Goal: Contribute content: Contribute content

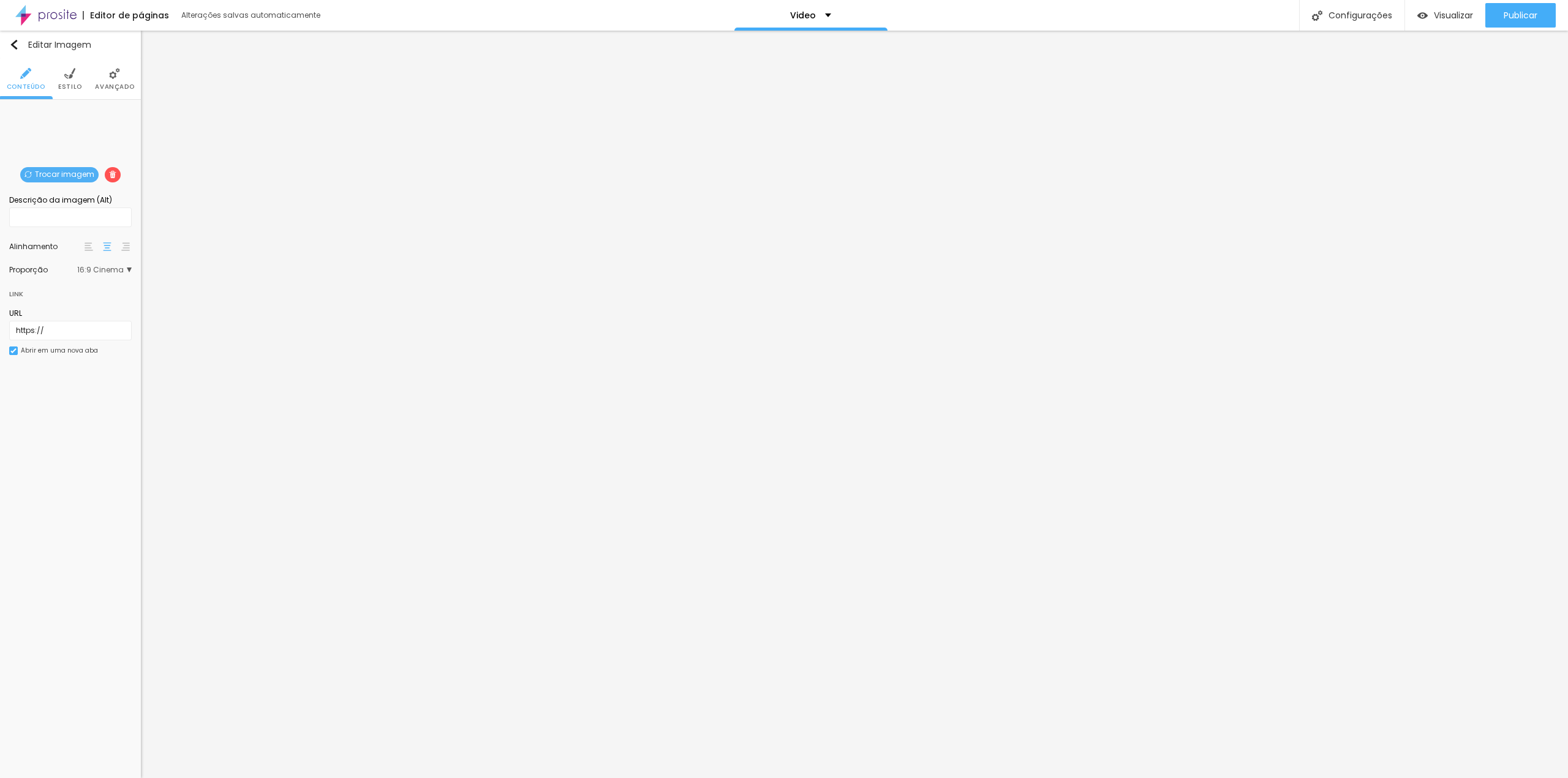
click at [84, 174] on span "Trocar imagem" at bounding box center [59, 174] width 78 height 16
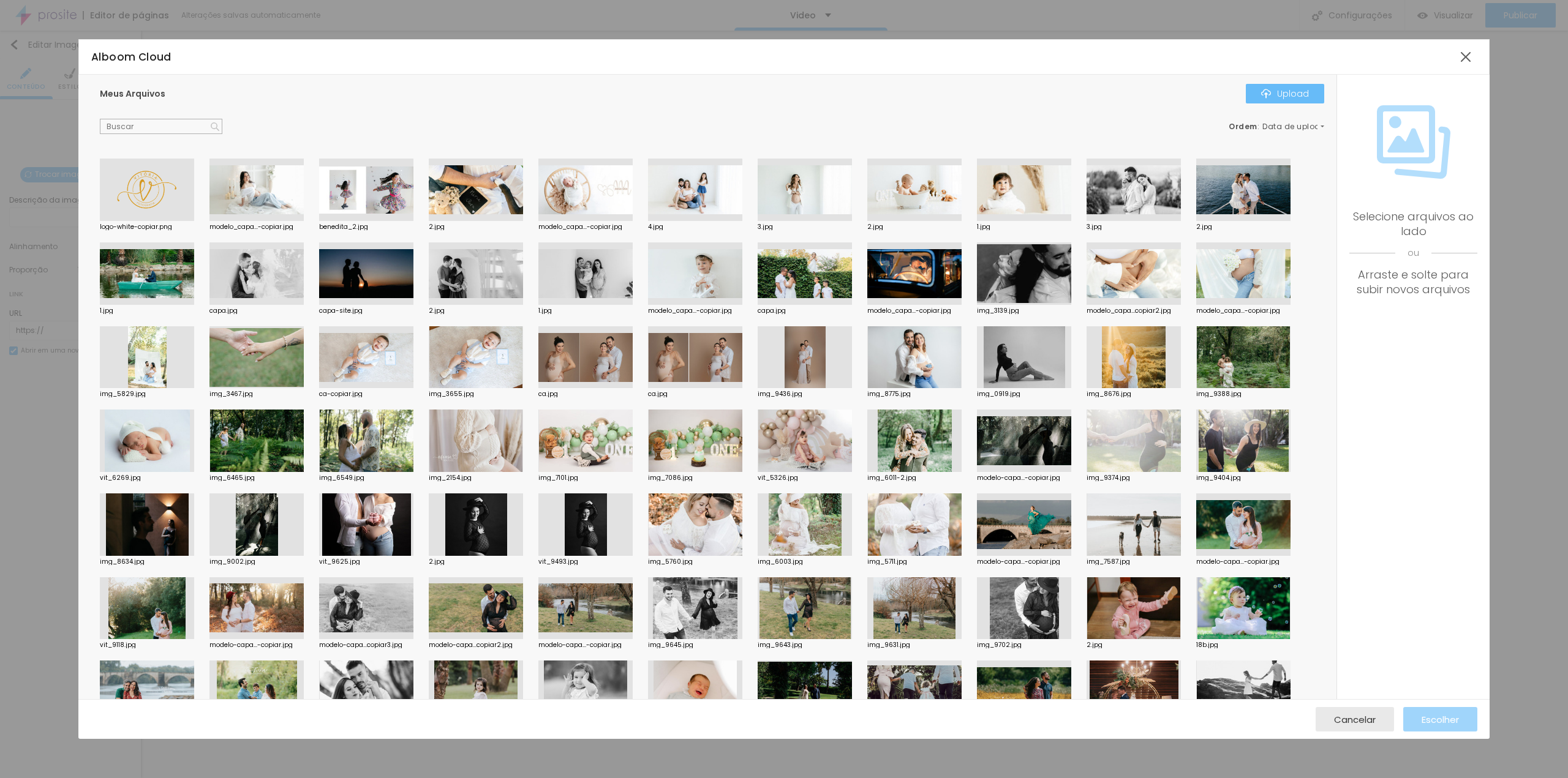
click at [1305, 90] on div "Upload" at bounding box center [1285, 93] width 48 height 10
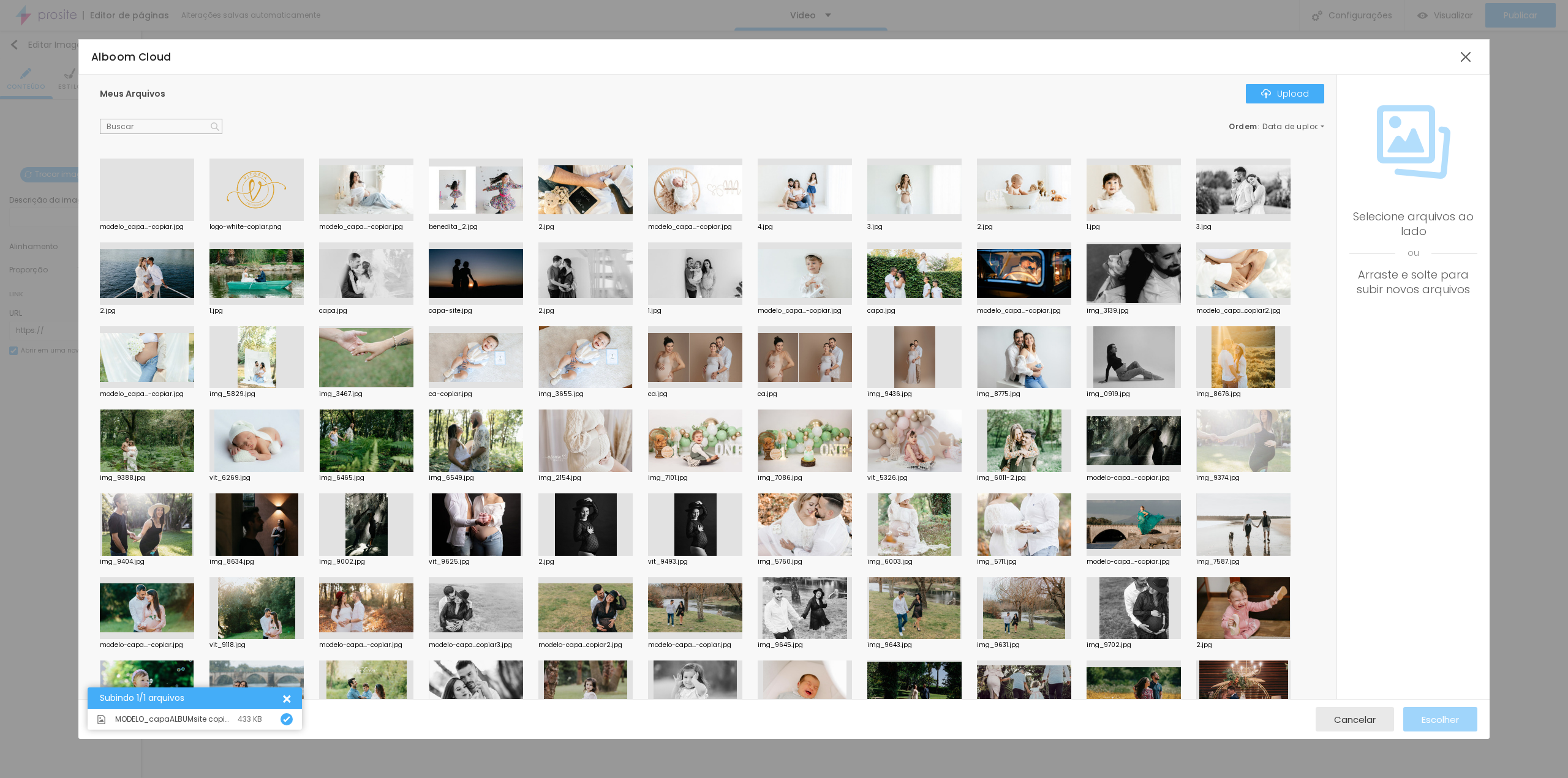
click at [154, 221] on div at bounding box center [147, 221] width 95 height 0
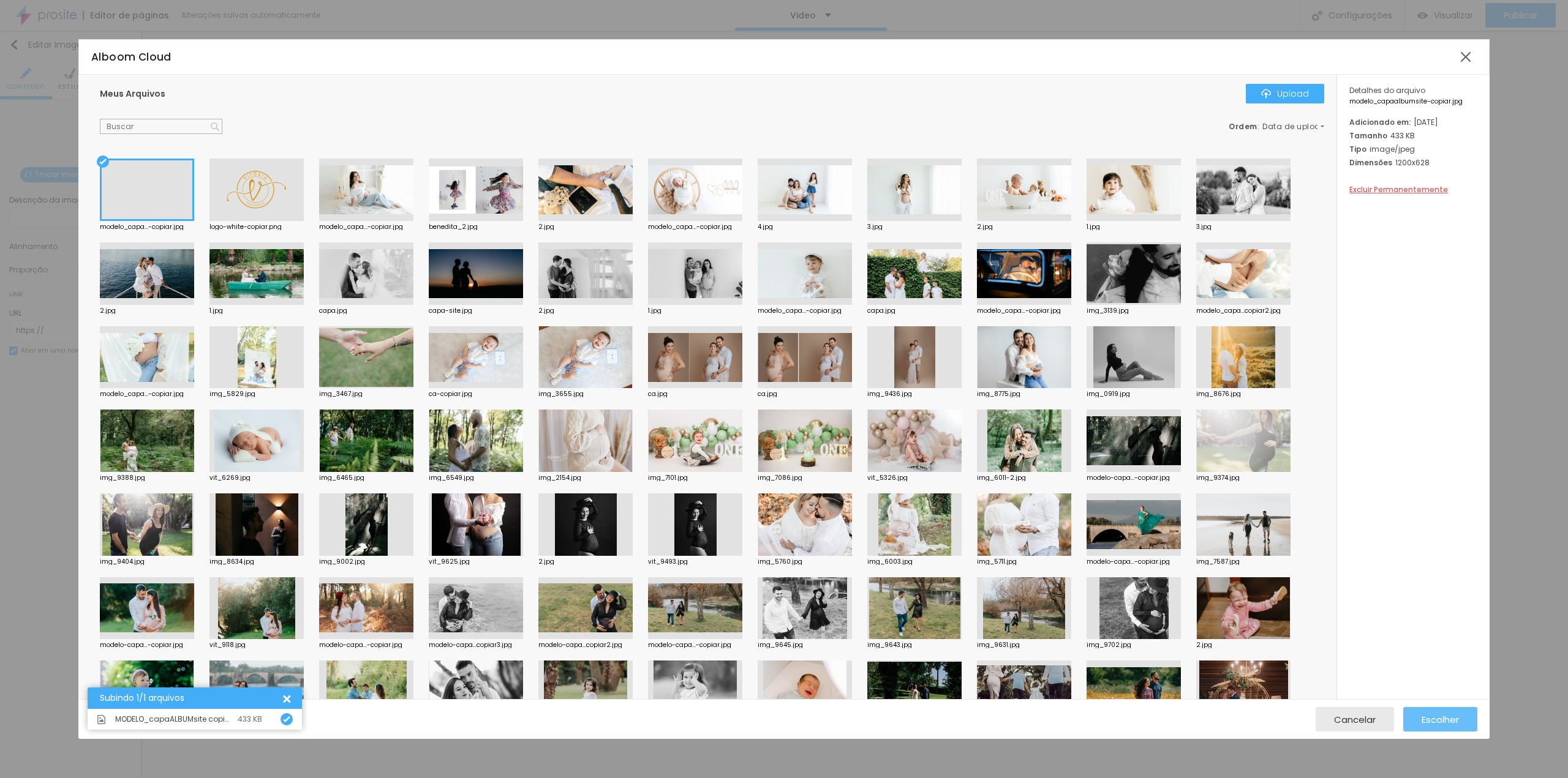
click at [1438, 707] on div "Escolher" at bounding box center [1440, 719] width 37 height 25
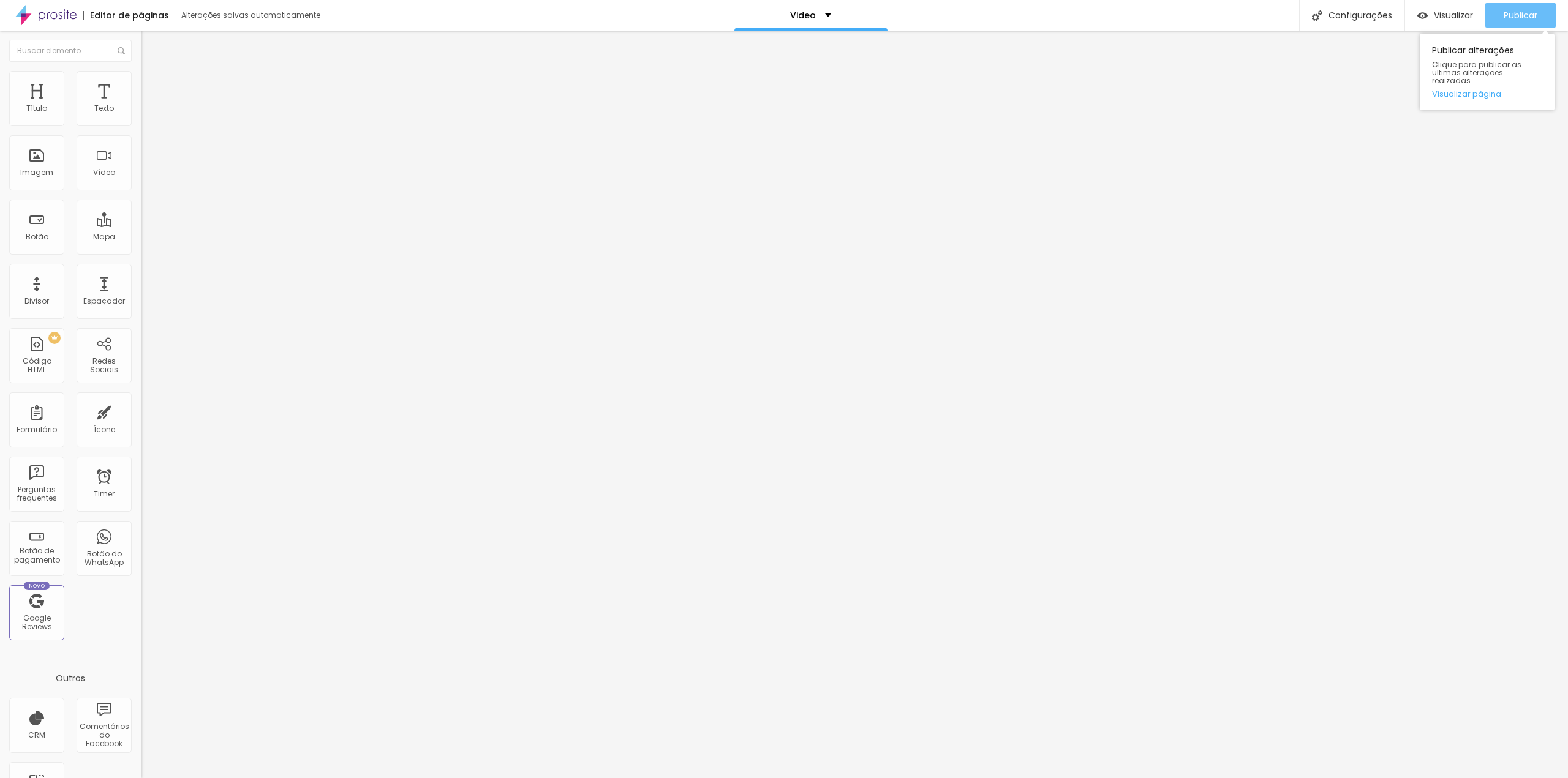
click at [1543, 10] on button "Publicar" at bounding box center [1520, 15] width 71 height 25
click at [1526, 12] on span "Publicar" at bounding box center [1520, 15] width 34 height 10
click at [816, 10] on div "Video" at bounding box center [805, 15] width 153 height 31
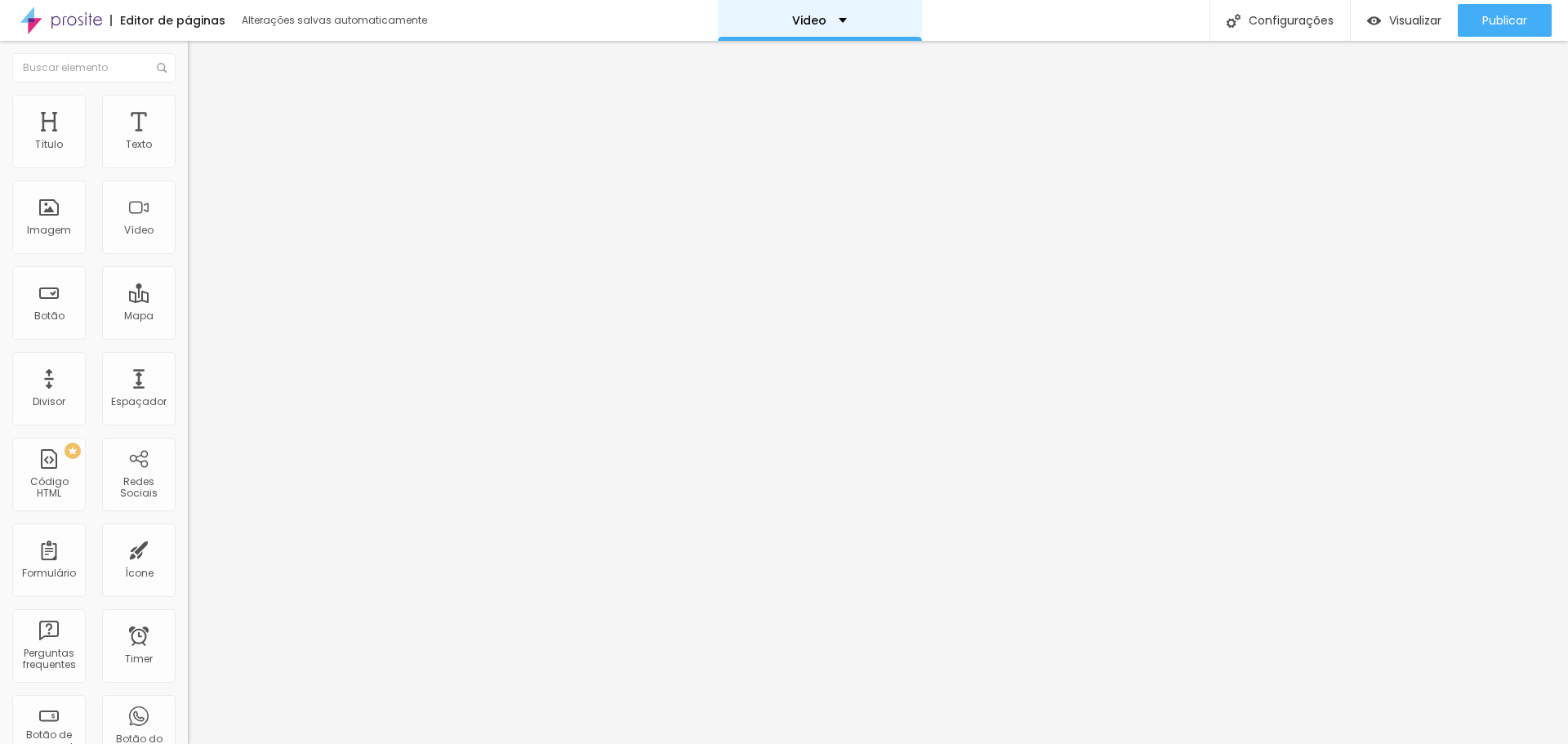
click at [811, 26] on div "Video" at bounding box center [819, 20] width 204 height 41
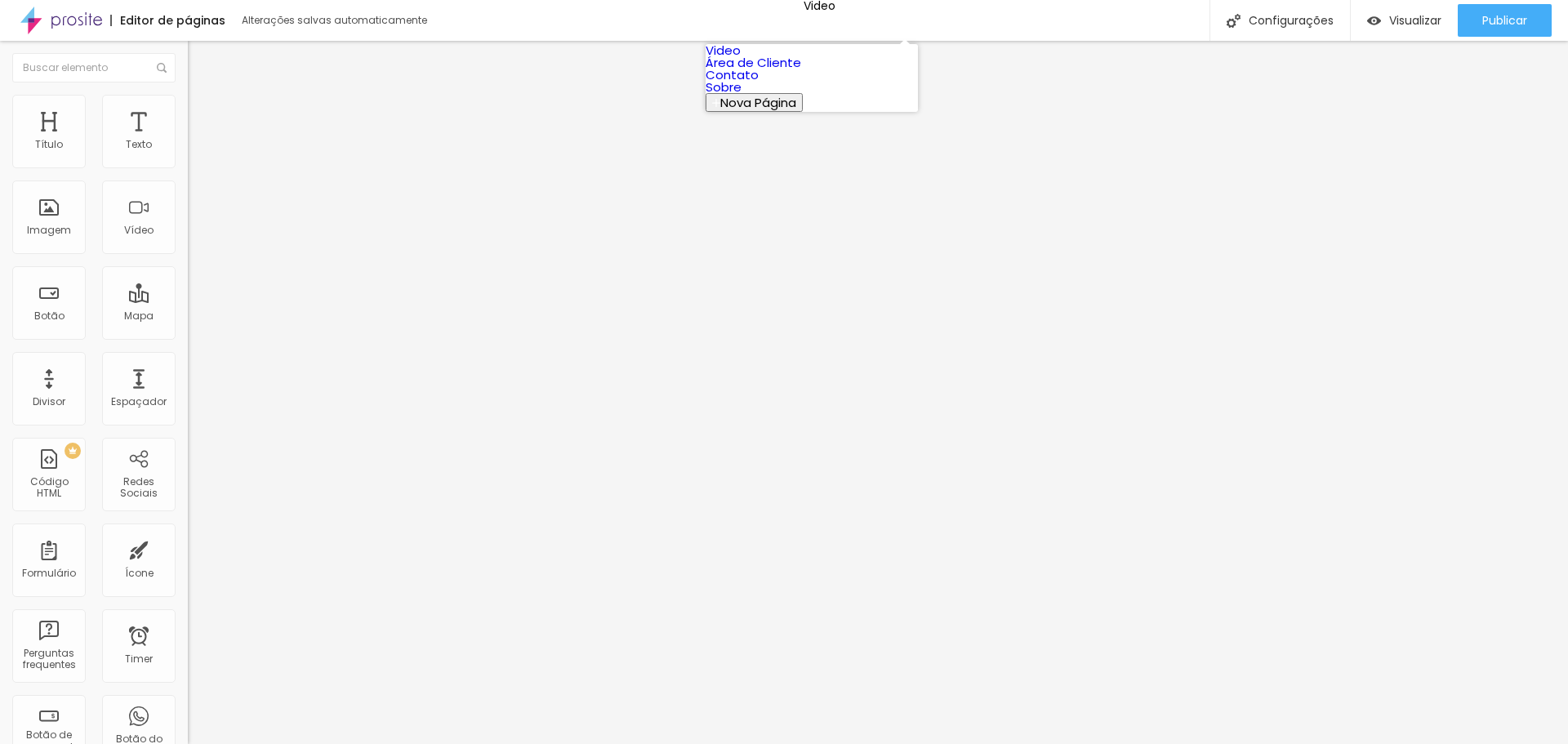
click at [740, 56] on link "Video" at bounding box center [722, 50] width 35 height 17
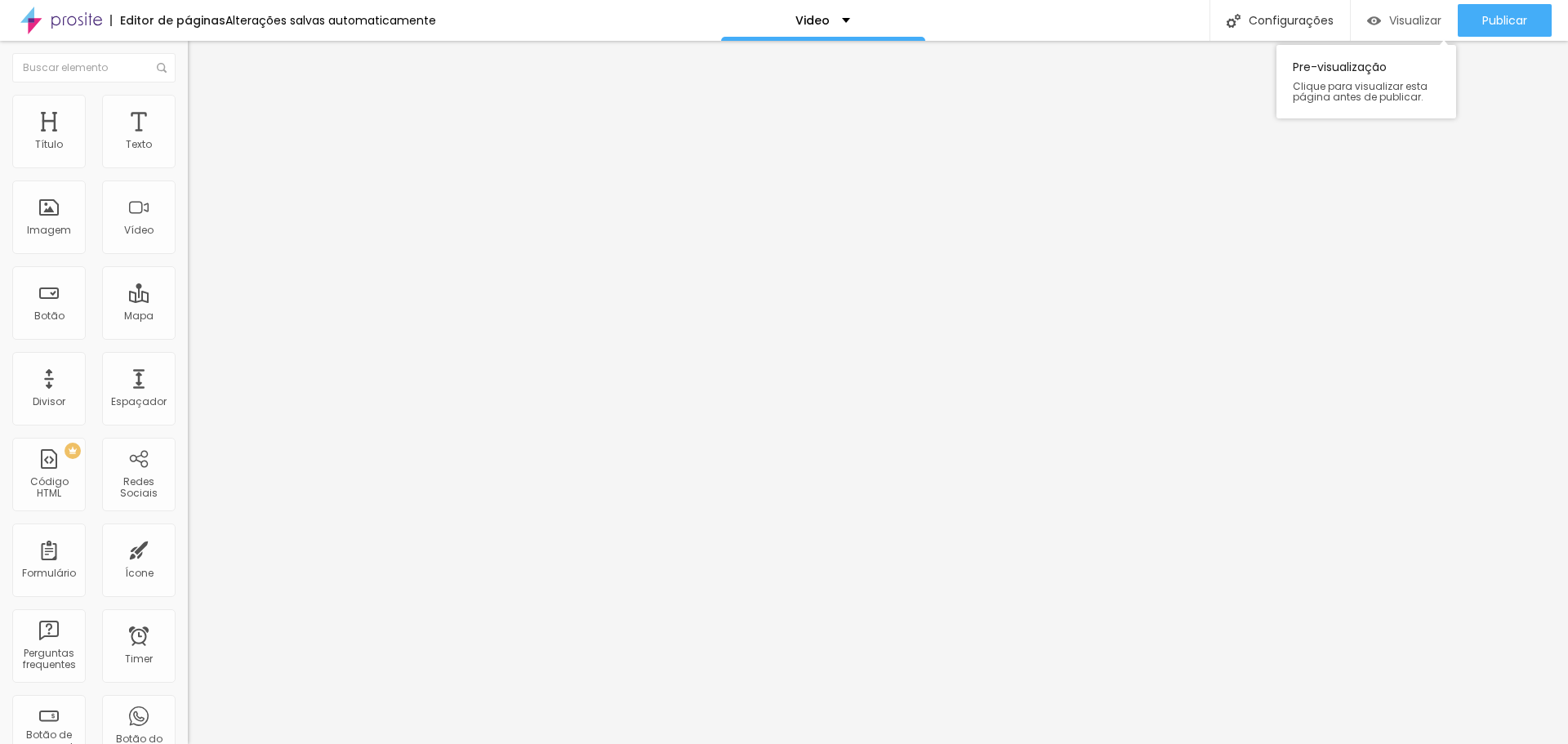
click at [1396, 17] on span "Visualizar" at bounding box center [1415, 20] width 53 height 13
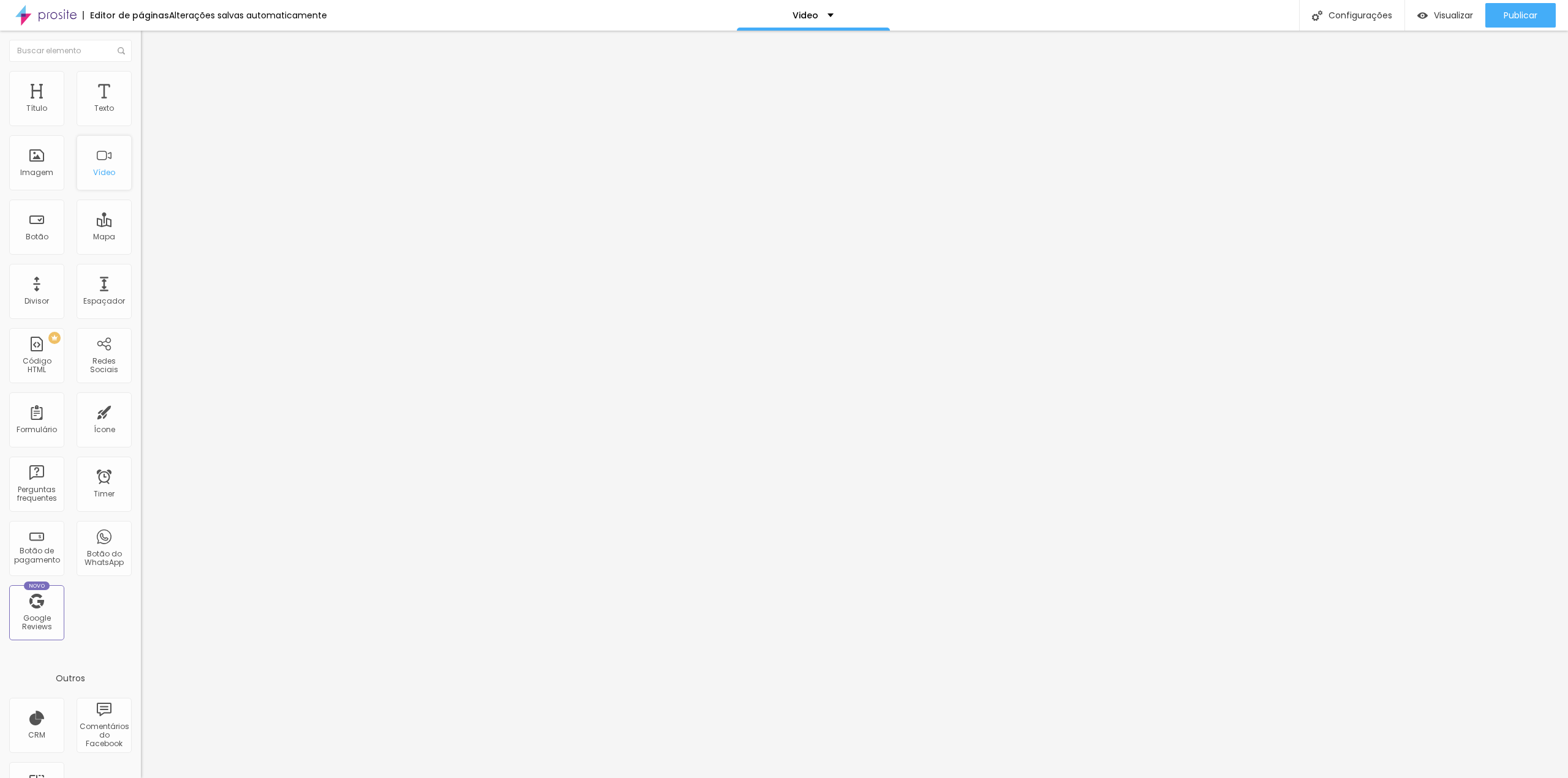
click at [82, 166] on div "Vídeo" at bounding box center [104, 163] width 55 height 55
click at [94, 170] on div "Vídeo" at bounding box center [104, 173] width 22 height 9
click at [141, 115] on input "text" at bounding box center [214, 109] width 147 height 12
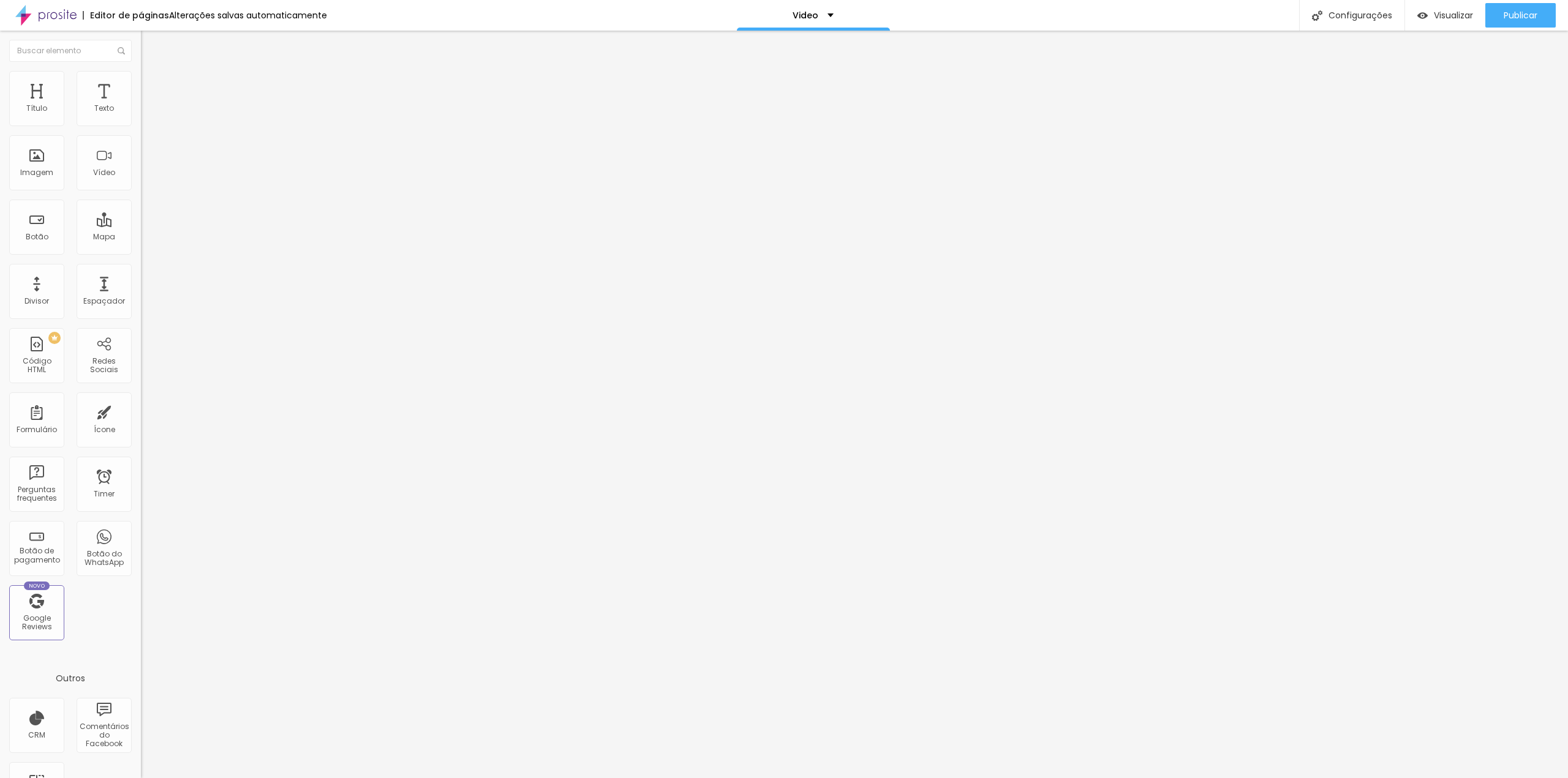
click at [141, 115] on input "text" at bounding box center [214, 109] width 147 height 12
click at [35, 185] on div "Imagem" at bounding box center [37, 163] width 55 height 55
click at [42, 155] on div "Imagem" at bounding box center [37, 163] width 55 height 55
click at [37, 174] on div "Imagem" at bounding box center [37, 173] width 33 height 9
click at [141, 105] on span "Adicionar imagem" at bounding box center [180, 100] width 79 height 10
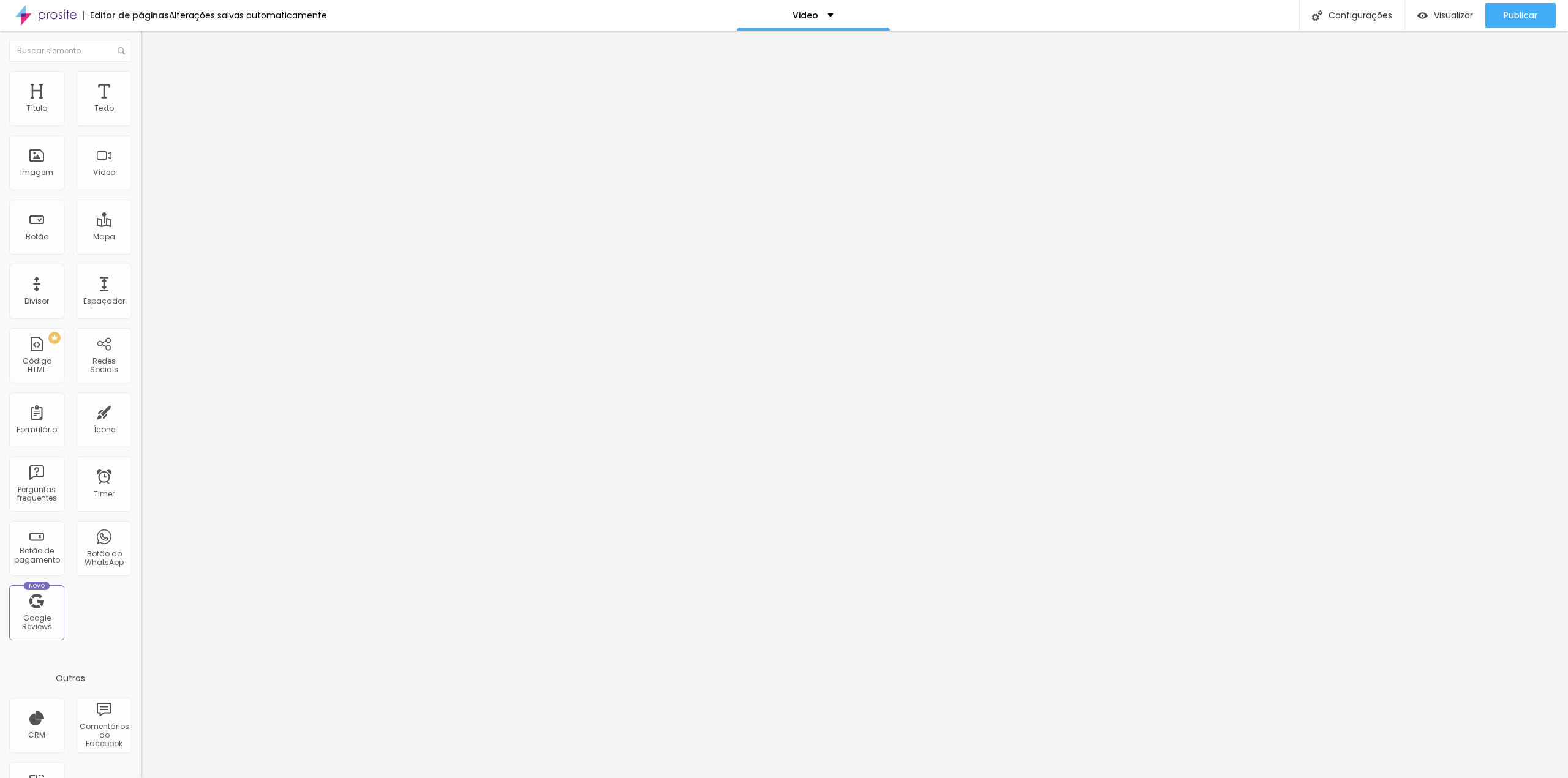
click at [1175, 12] on span "Publicar" at bounding box center [1520, 15] width 34 height 10
click at [1175, 16] on span "Visualizar" at bounding box center [1442, 15] width 39 height 10
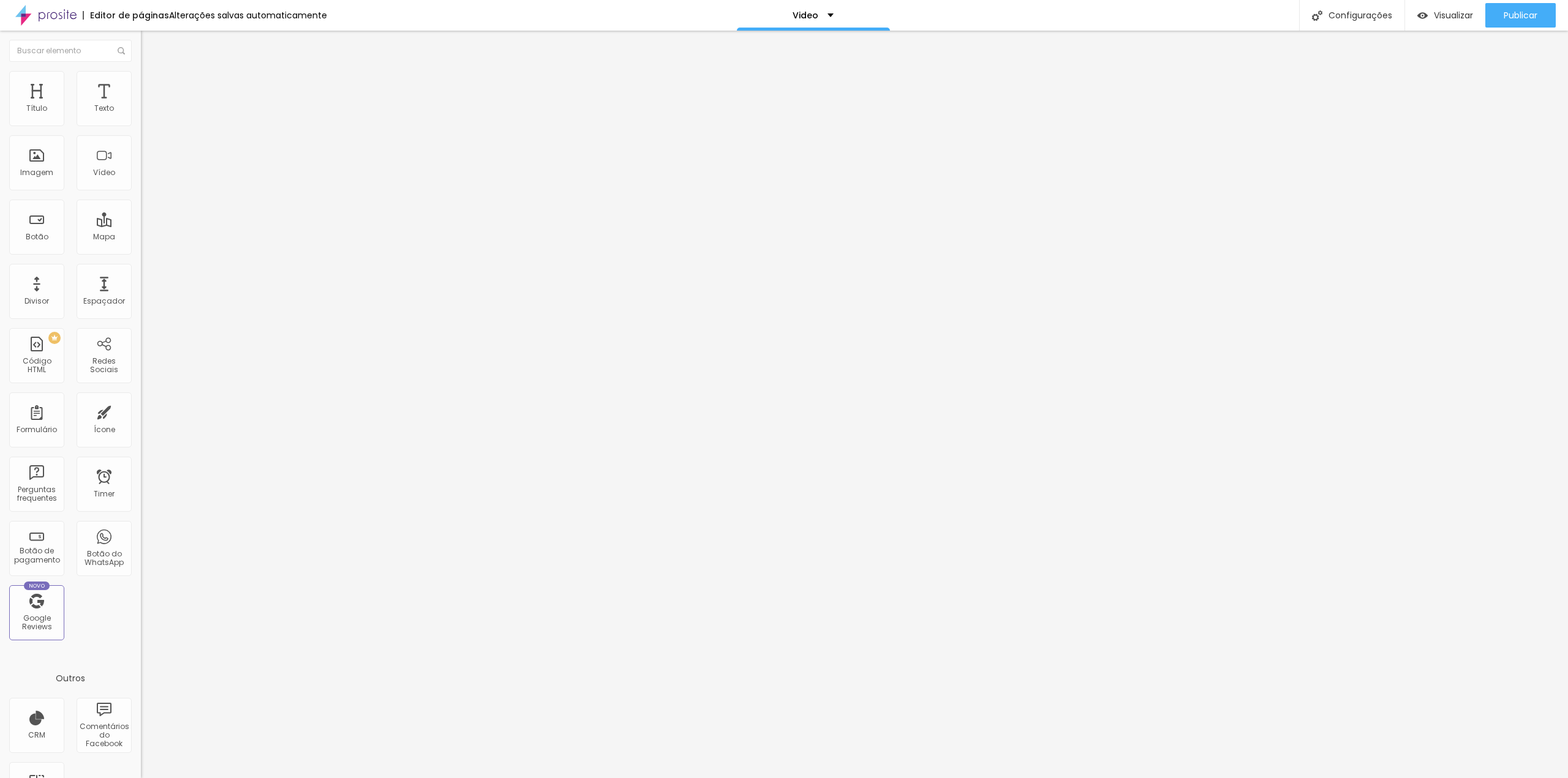
click at [141, 83] on li "Estilo" at bounding box center [211, 77] width 141 height 12
click at [141, 83] on img at bounding box center [146, 89] width 11 height 11
click at [1175, 18] on span "Visualizar" at bounding box center [1453, 15] width 39 height 10
